Goal: Information Seeking & Learning: Learn about a topic

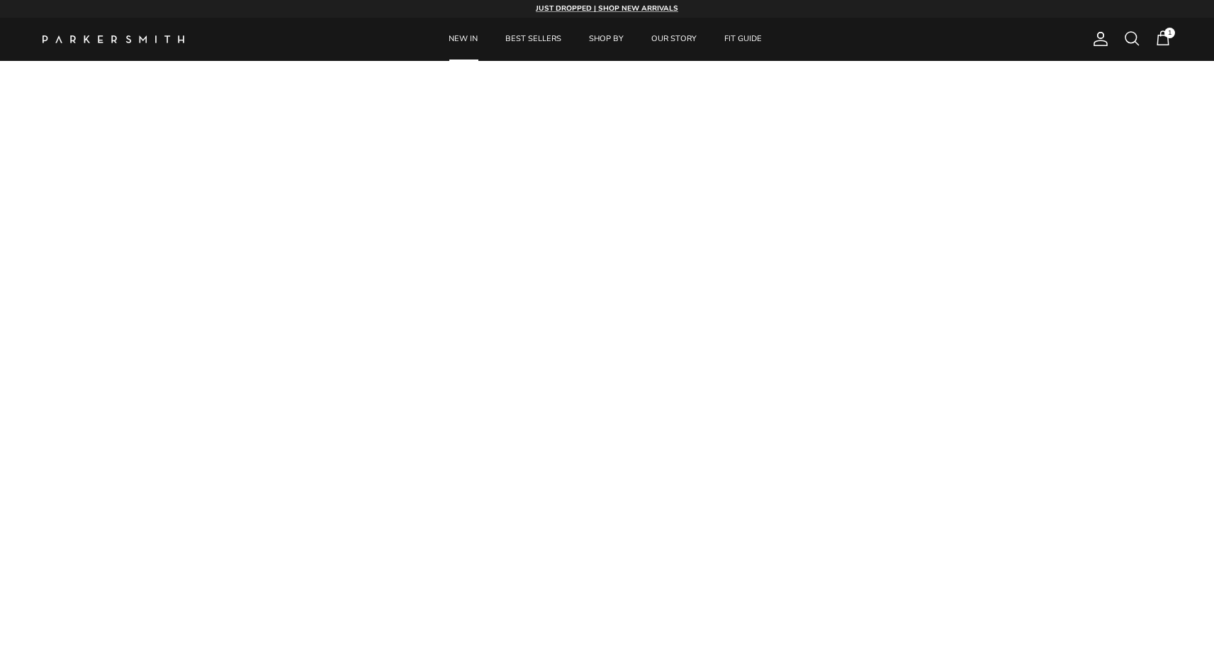
click at [468, 43] on link "NEW IN" at bounding box center [463, 39] width 55 height 43
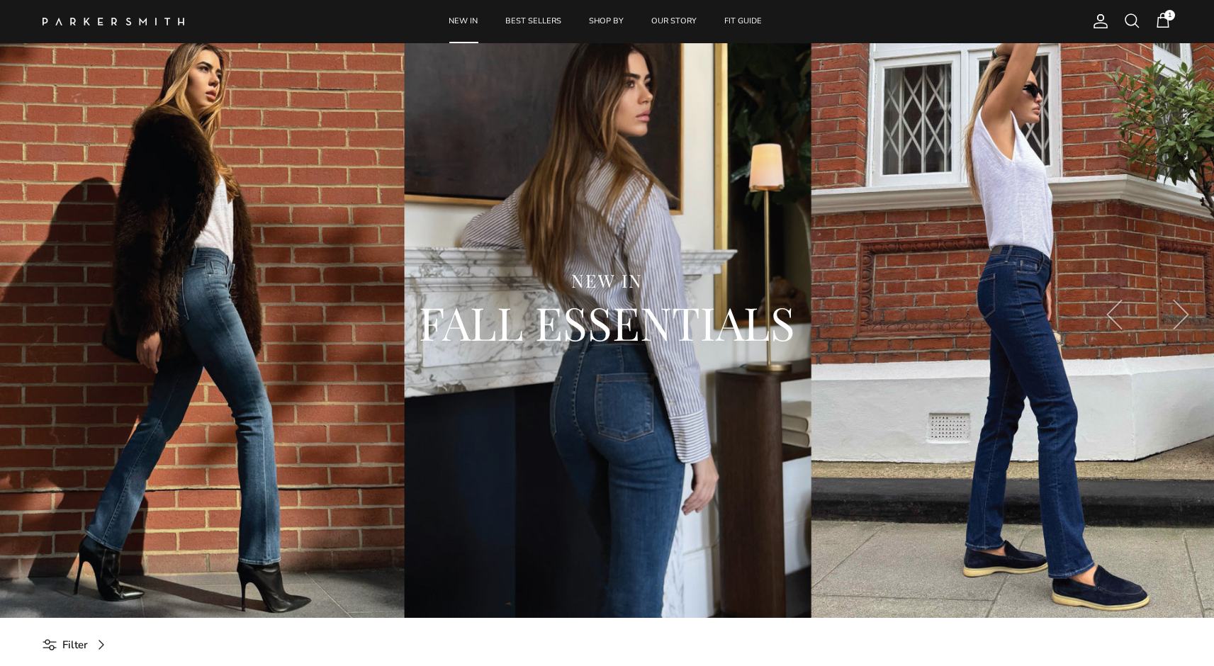
scroll to position [543, 0]
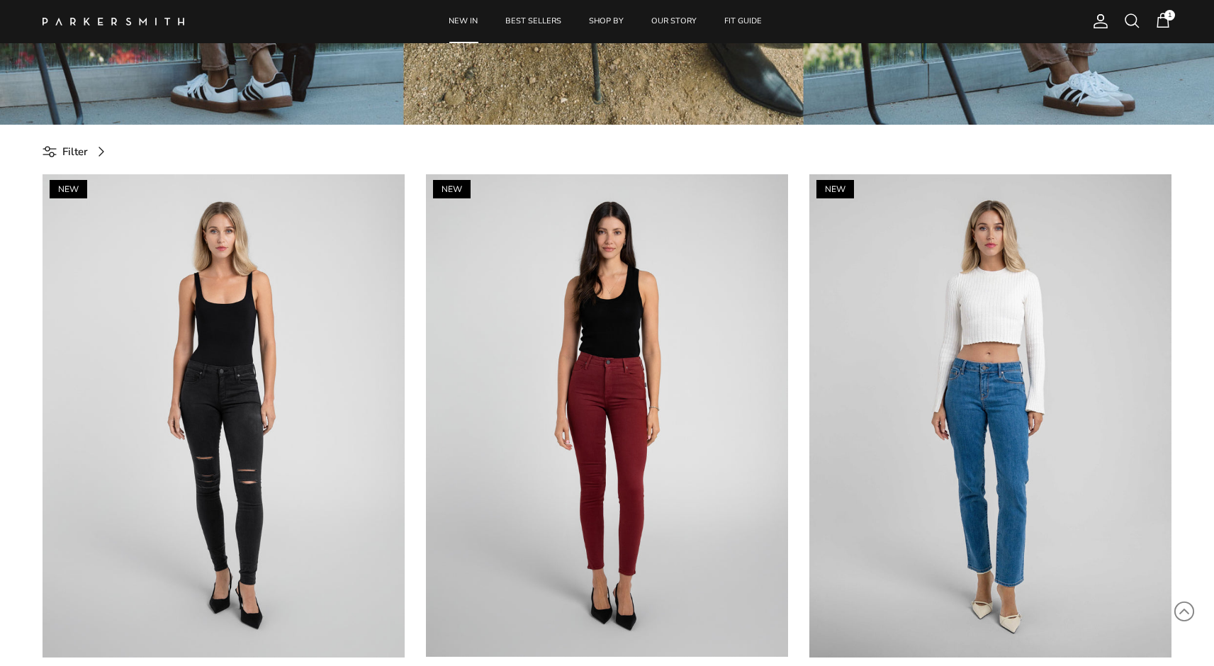
click at [85, 153] on span "Filter" at bounding box center [75, 151] width 26 height 17
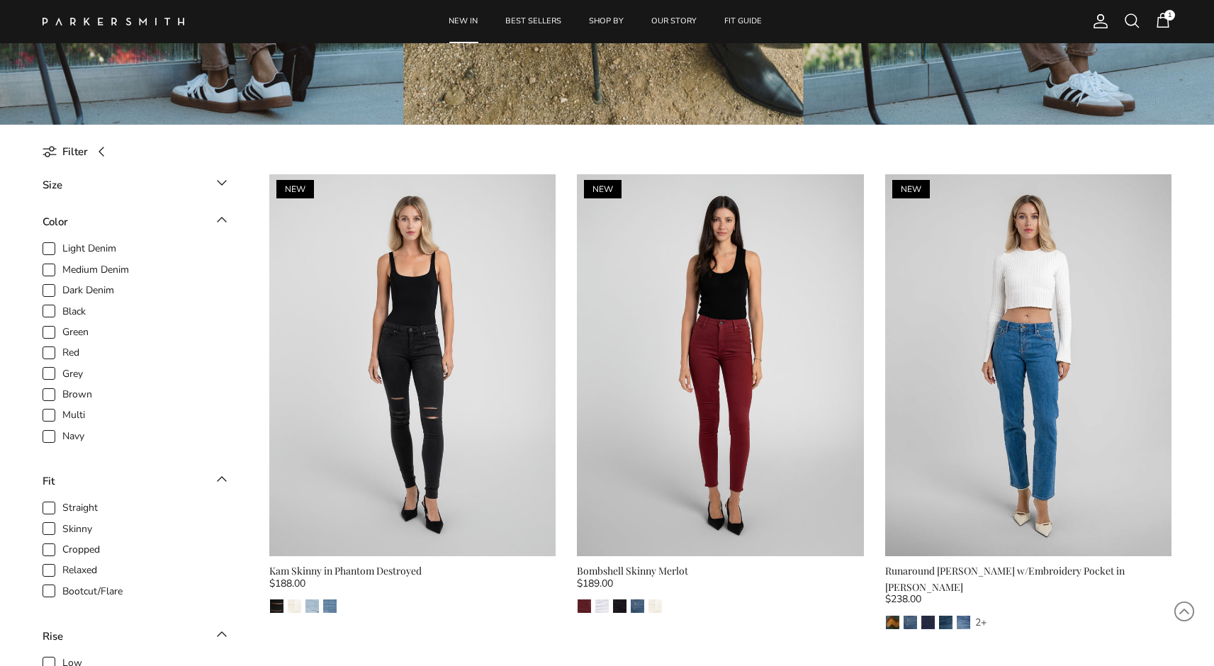
click at [77, 393] on span "Brown" at bounding box center [77, 395] width 30 height 14
click at [63, 388] on input "Brown" at bounding box center [62, 387] width 1 height 1
checkbox input "true"
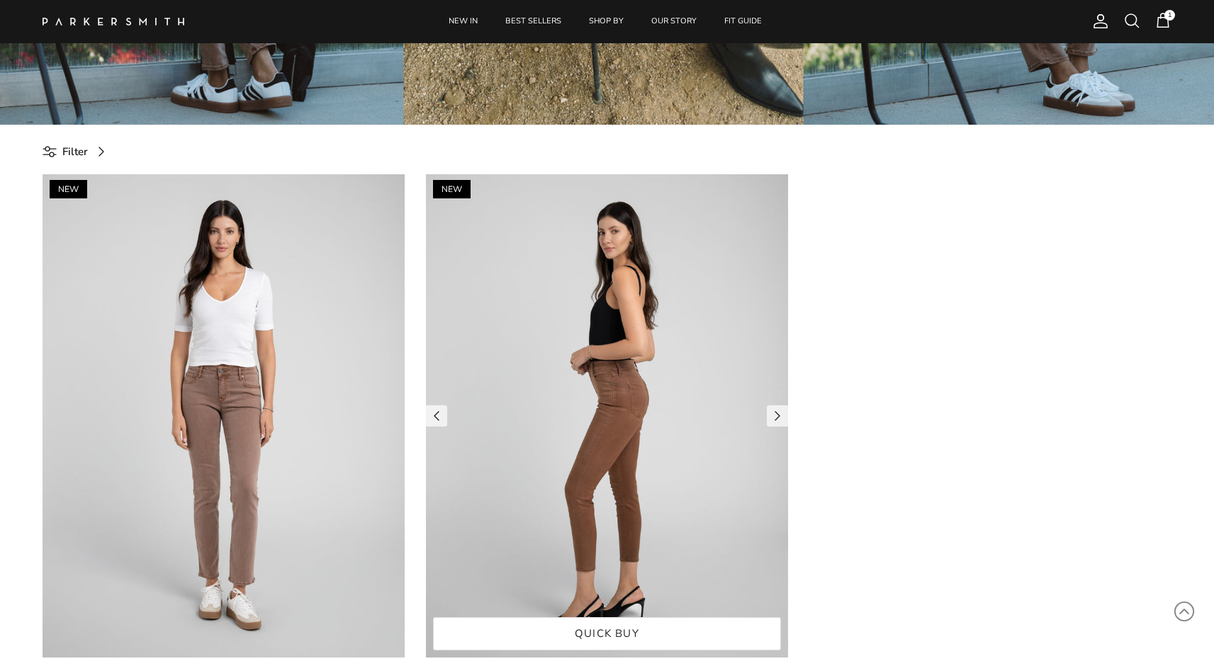
scroll to position [570, 0]
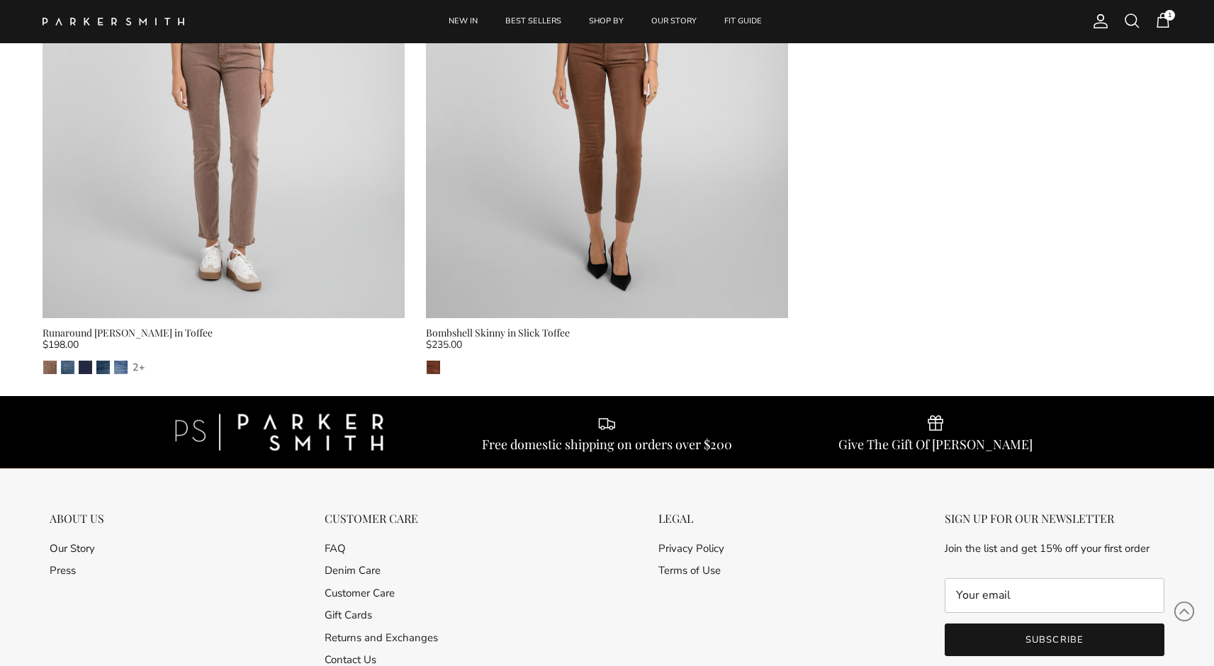
scroll to position [879, 0]
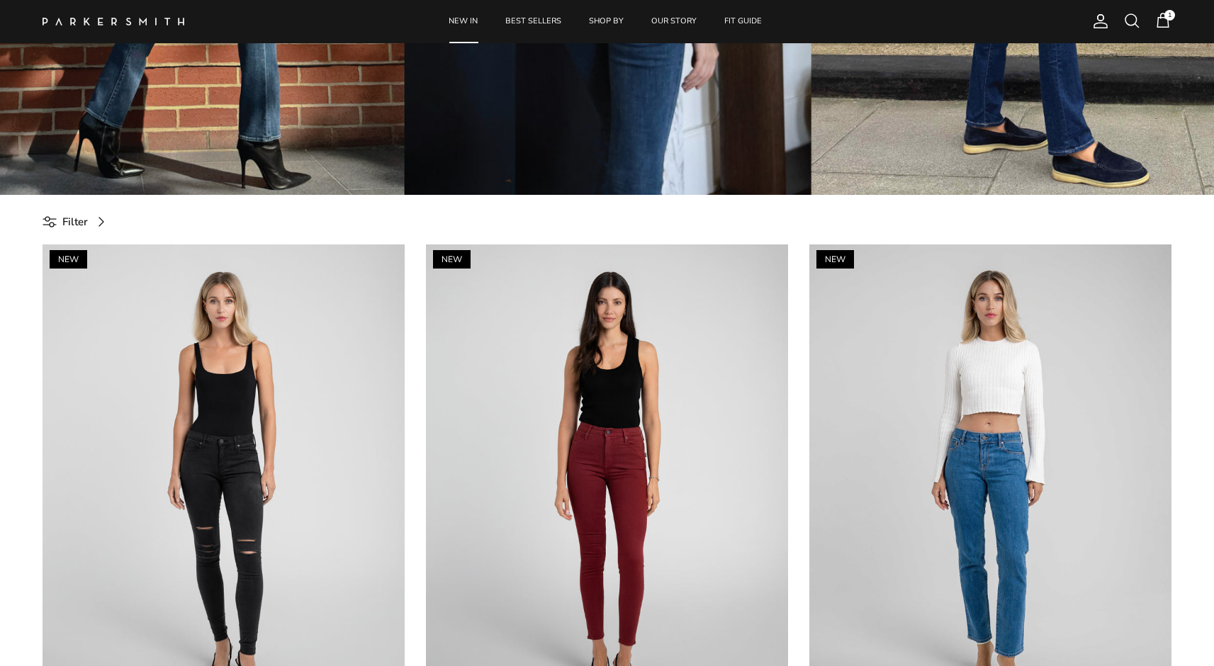
scroll to position [473, 0]
